Goal: Book appointment/travel/reservation

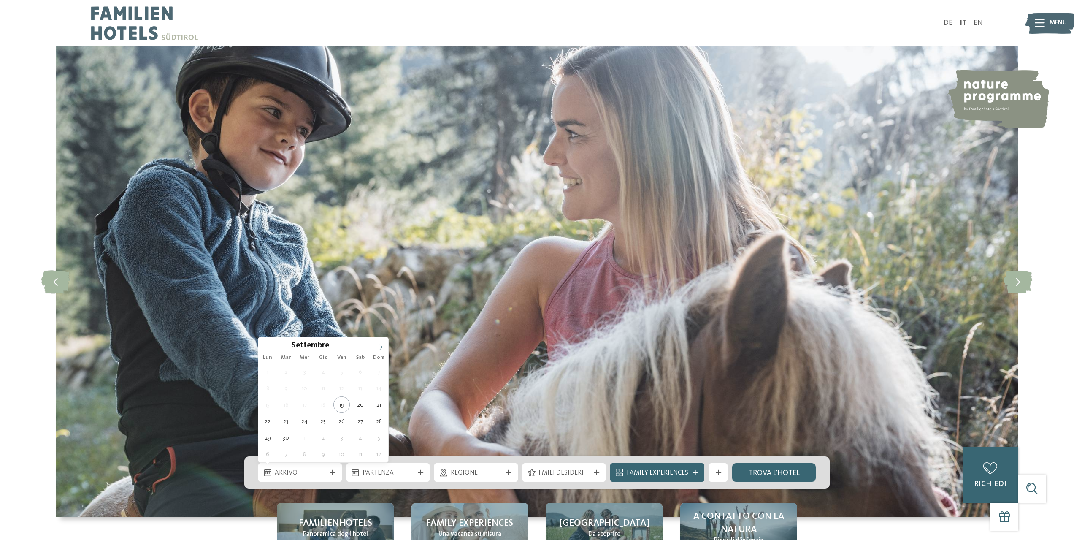
click at [381, 341] on span at bounding box center [381, 344] width 14 height 14
type input "****"
click at [381, 341] on span at bounding box center [381, 344] width 14 height 14
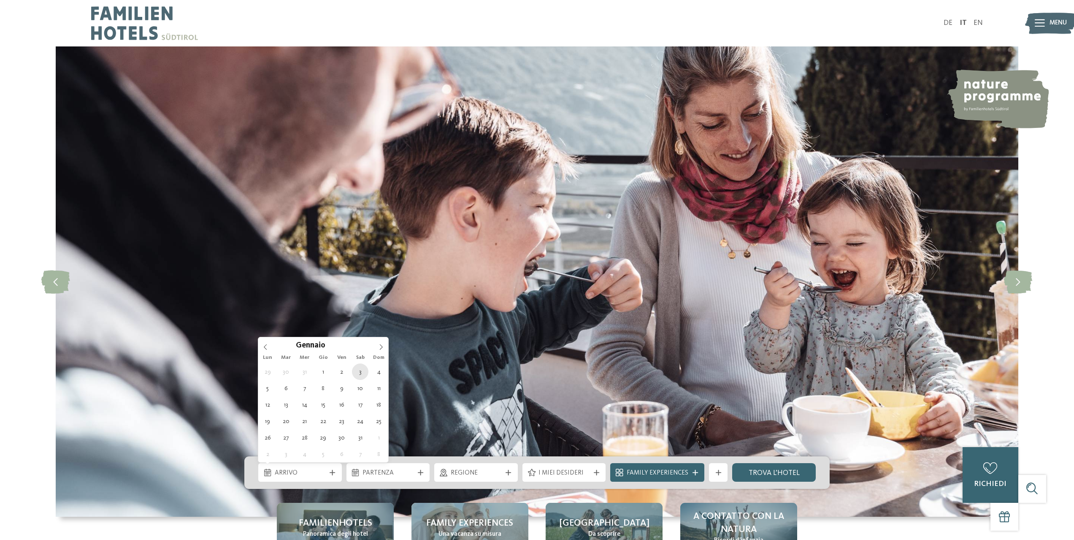
type div "[DATE]"
type input "****"
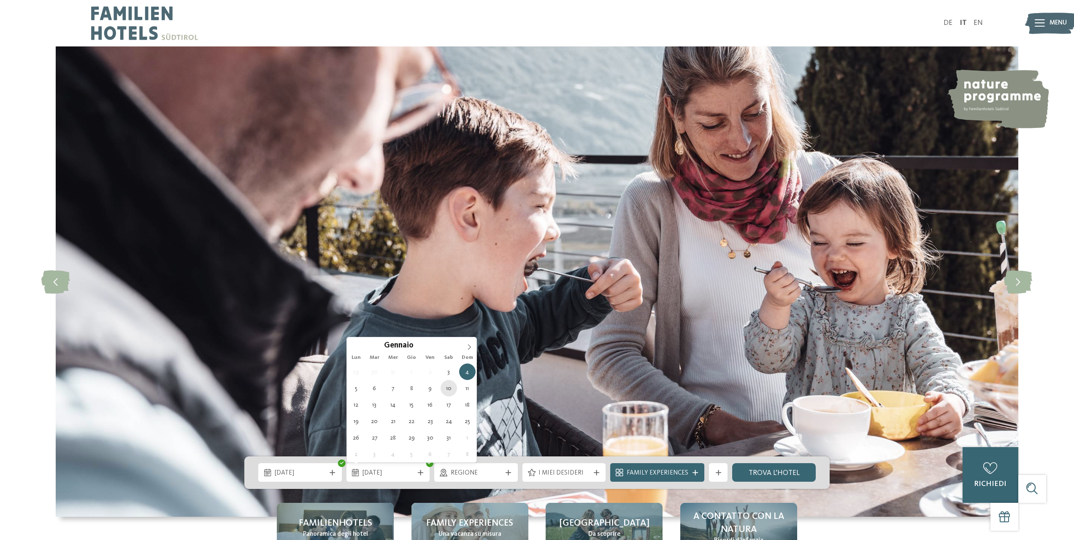
type div "[DATE]"
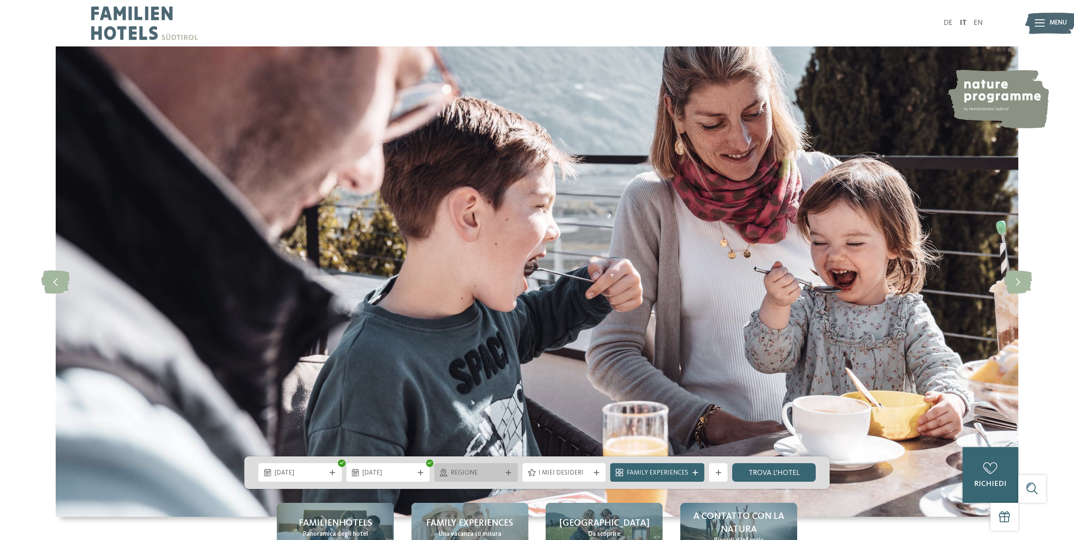
click at [465, 470] on span "Regione" at bounding box center [476, 472] width 51 height 9
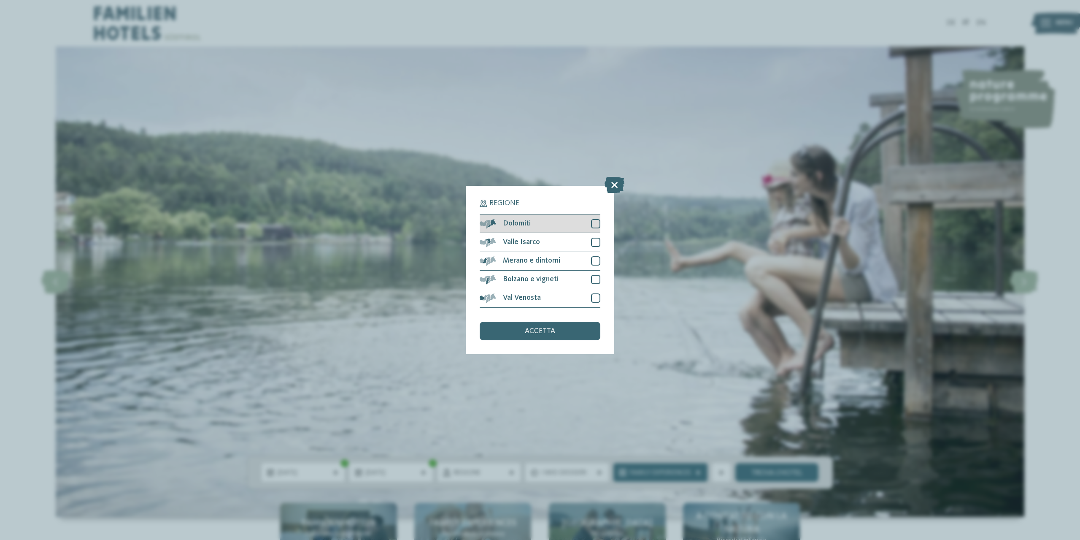
click at [595, 222] on div at bounding box center [595, 223] width 9 height 9
click at [561, 332] on div "accetta" at bounding box center [540, 331] width 121 height 19
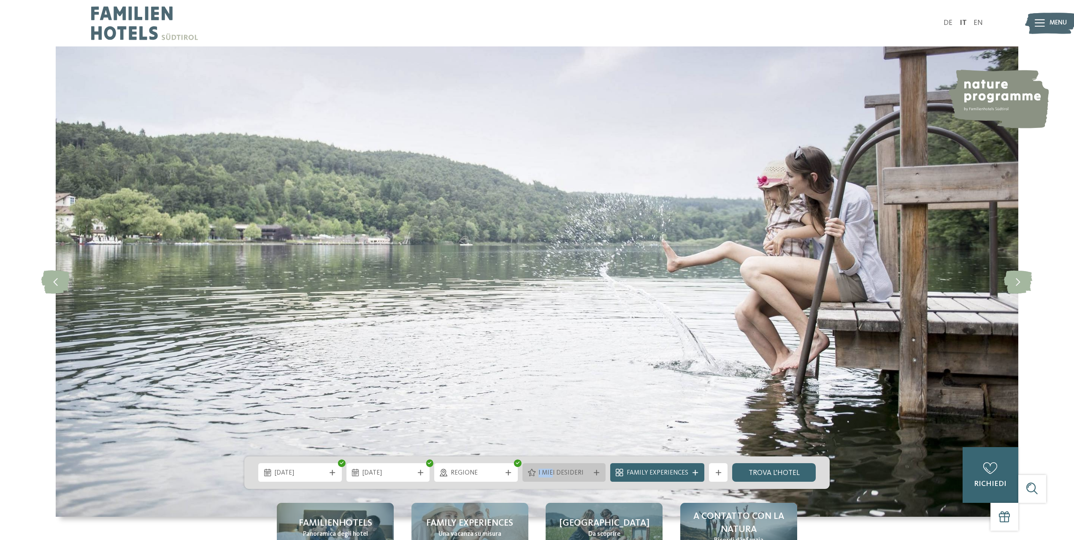
drag, startPoint x: 497, startPoint y: 470, endPoint x: 552, endPoint y: 470, distance: 55.7
click at [552, 470] on div "03.01.2026 10.01.2026" at bounding box center [536, 472] width 585 height 32
click at [552, 470] on span "I miei desideri" at bounding box center [563, 472] width 51 height 9
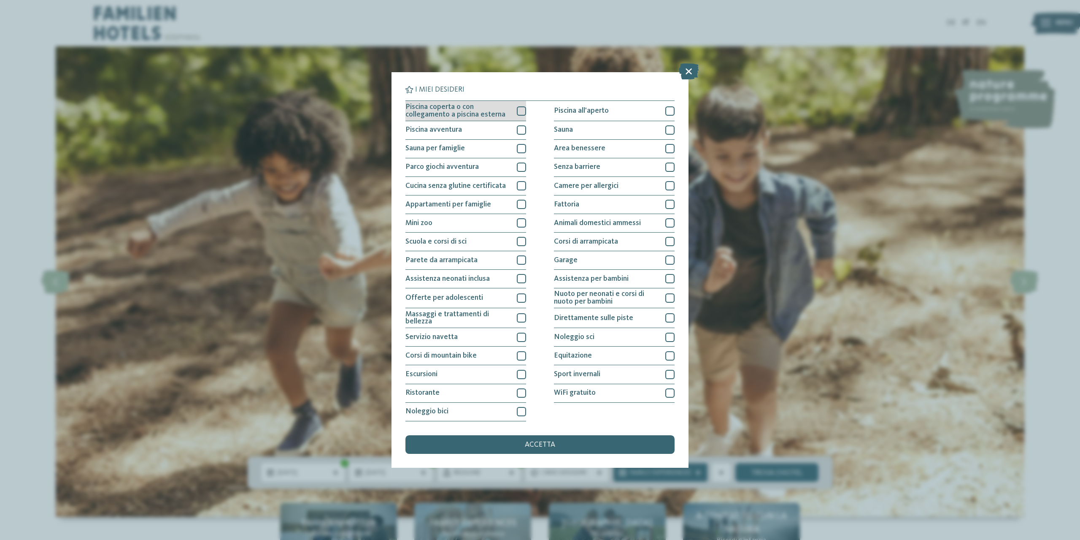
click at [521, 115] on div at bounding box center [521, 110] width 9 height 9
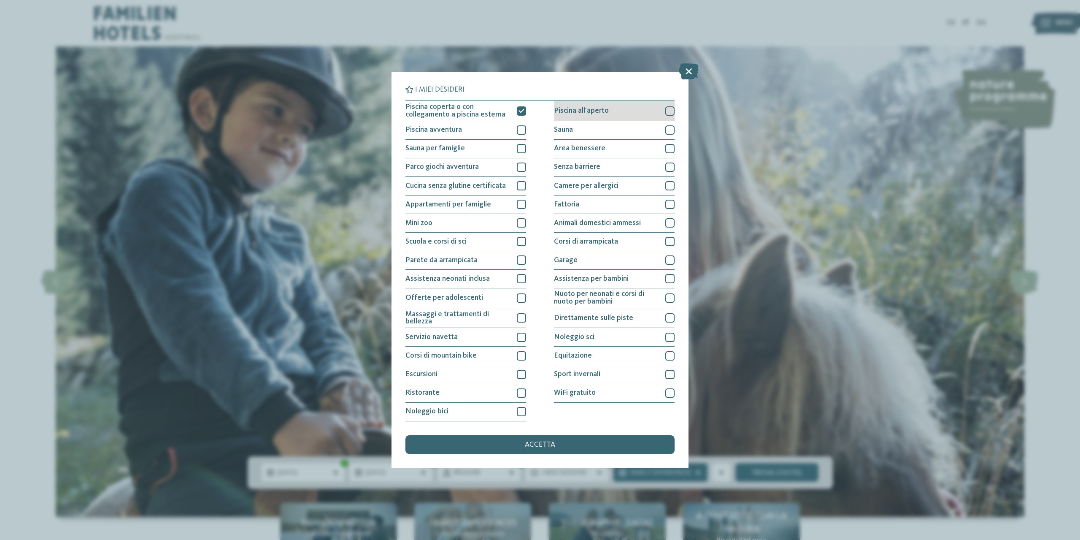
click at [606, 111] on span "Piscina all'aperto" at bounding box center [581, 111] width 55 height 8
click at [489, 442] on div "accetta" at bounding box center [540, 444] width 269 height 19
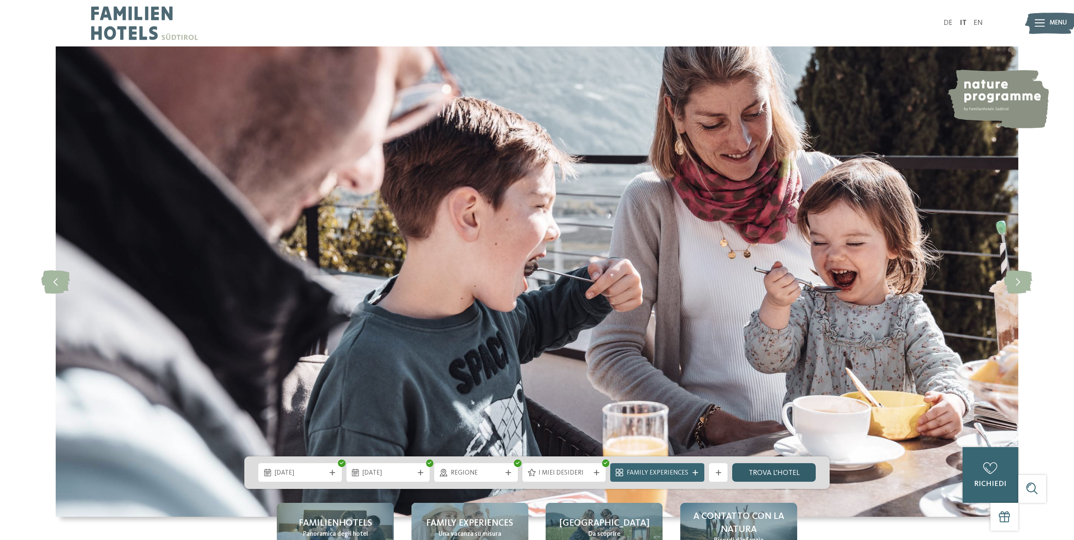
click at [764, 465] on link "trova l’hotel" at bounding box center [774, 472] width 84 height 19
